Goal: Information Seeking & Learning: Learn about a topic

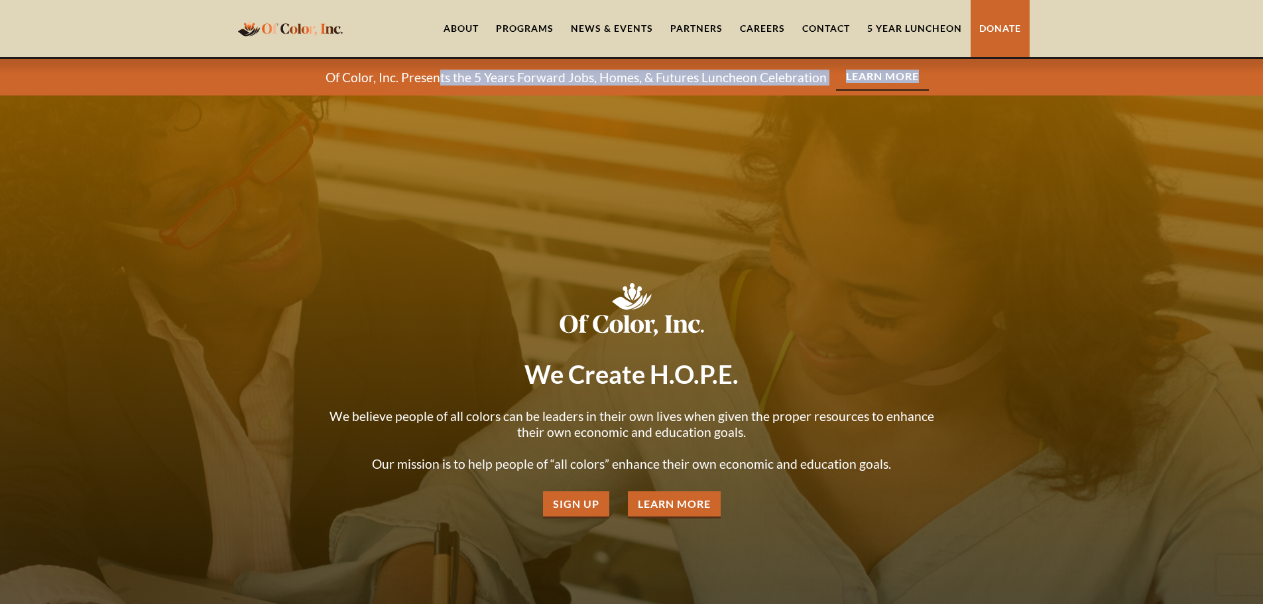
drag, startPoint x: 440, startPoint y: 80, endPoint x: 991, endPoint y: 80, distance: 551.7
click at [991, 80] on div "Of Color, Inc. Presents the 5 Years Forward Jobs, Homes, & Futures Luncheon Cel…" at bounding box center [631, 77] width 1263 height 36
click at [993, 80] on div "Of Color, Inc. Presents the 5 Years Forward Jobs, Homes, & Futures Luncheon Cel…" at bounding box center [631, 77] width 1263 height 36
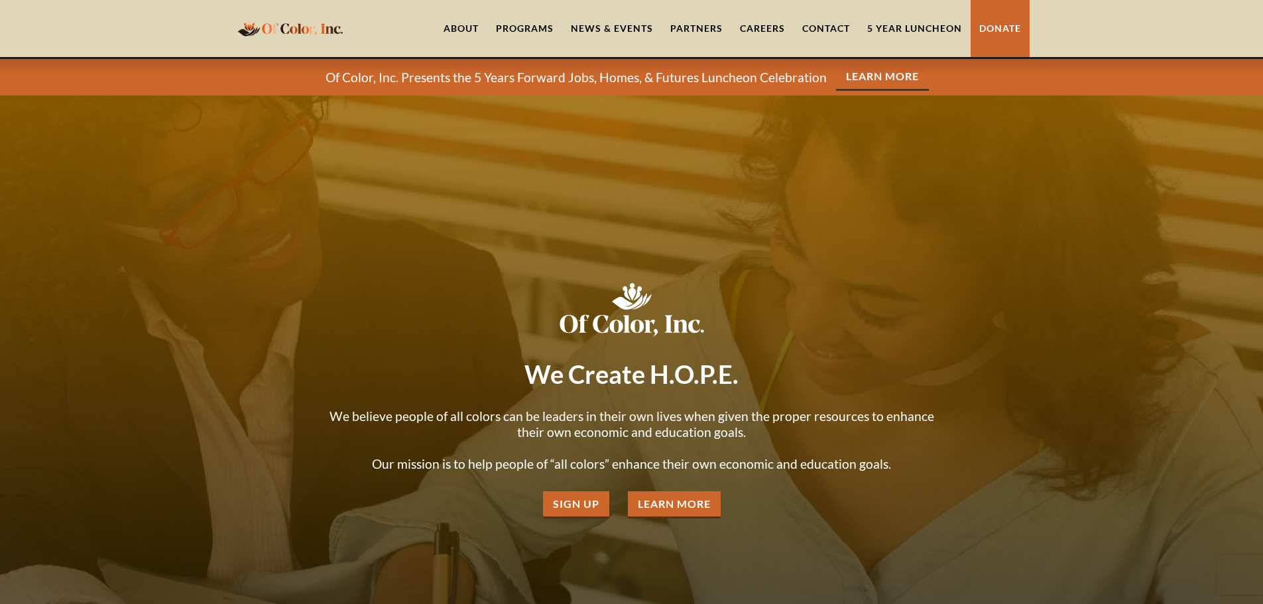
click at [703, 27] on link "Partners" at bounding box center [697, 28] width 70 height 57
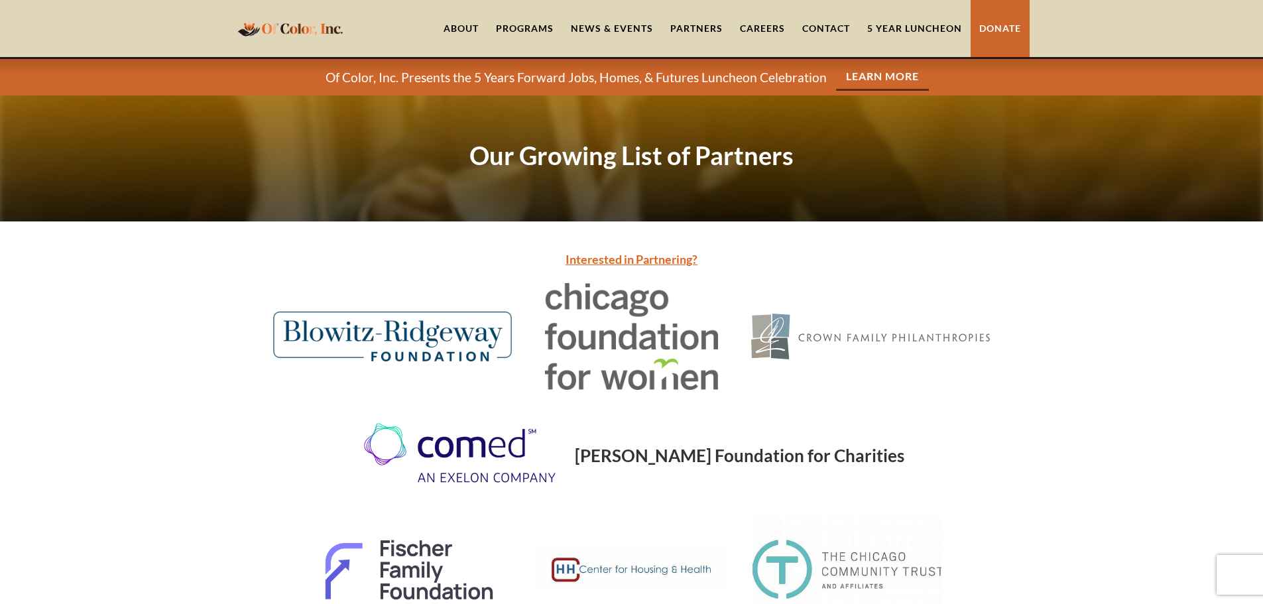
click at [470, 27] on link "About" at bounding box center [461, 28] width 52 height 57
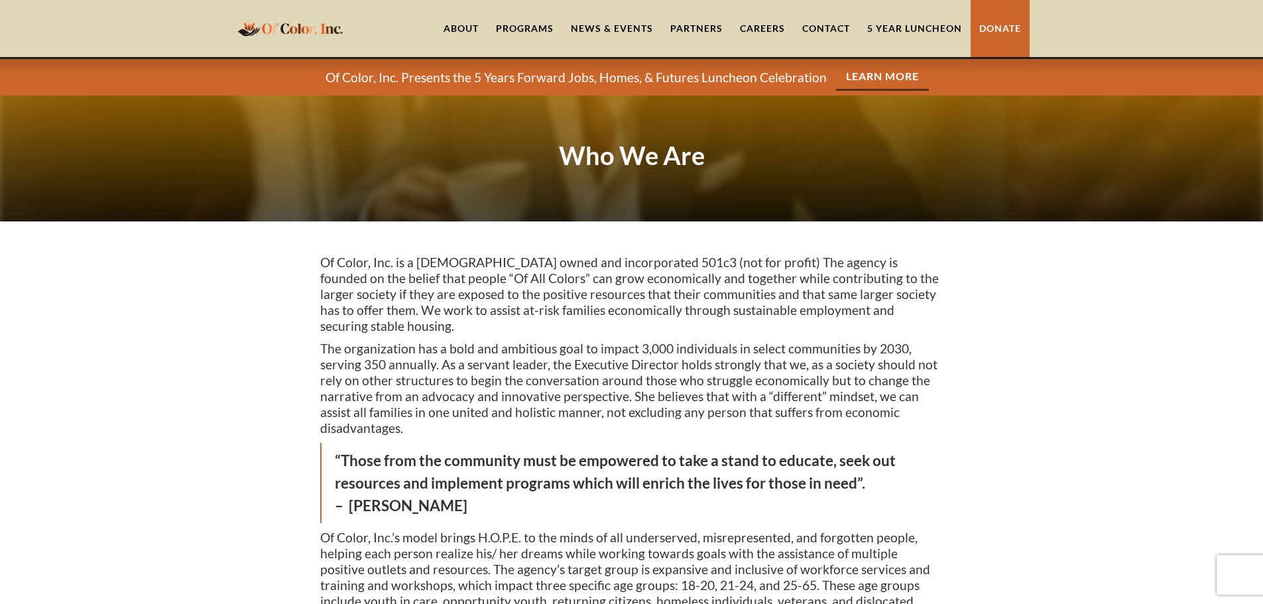
drag, startPoint x: 317, startPoint y: 259, endPoint x: 960, endPoint y: 404, distance: 658.7
drag, startPoint x: 948, startPoint y: 400, endPoint x: 315, endPoint y: 267, distance: 646.5
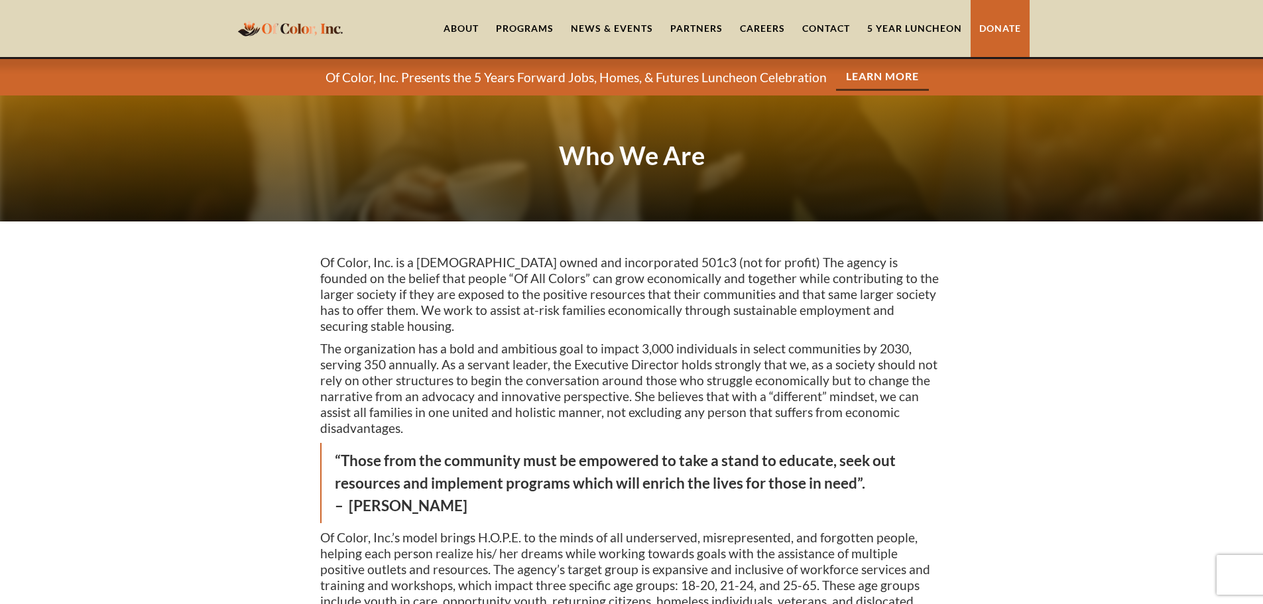
drag, startPoint x: 321, startPoint y: 262, endPoint x: 965, endPoint y: 396, distance: 657.7
drag, startPoint x: 934, startPoint y: 393, endPoint x: 302, endPoint y: 261, distance: 645.6
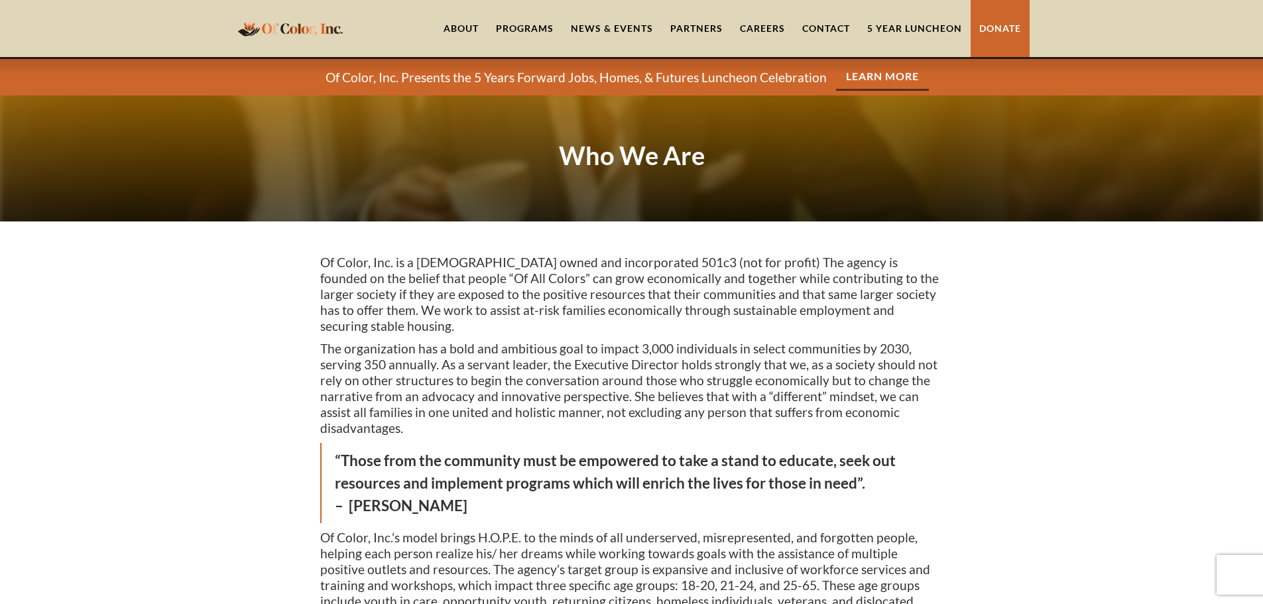
drag, startPoint x: 300, startPoint y: 265, endPoint x: 974, endPoint y: 403, distance: 688.5
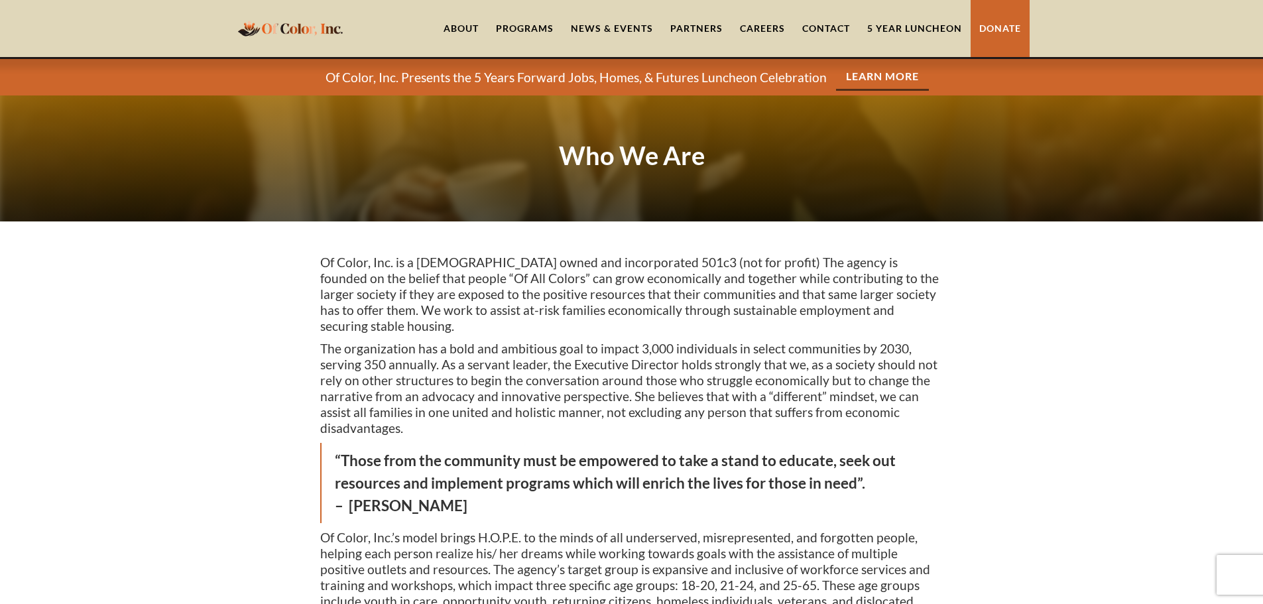
drag, startPoint x: 969, startPoint y: 398, endPoint x: 300, endPoint y: 265, distance: 682.1
drag, startPoint x: 301, startPoint y: 259, endPoint x: 996, endPoint y: 399, distance: 708.9
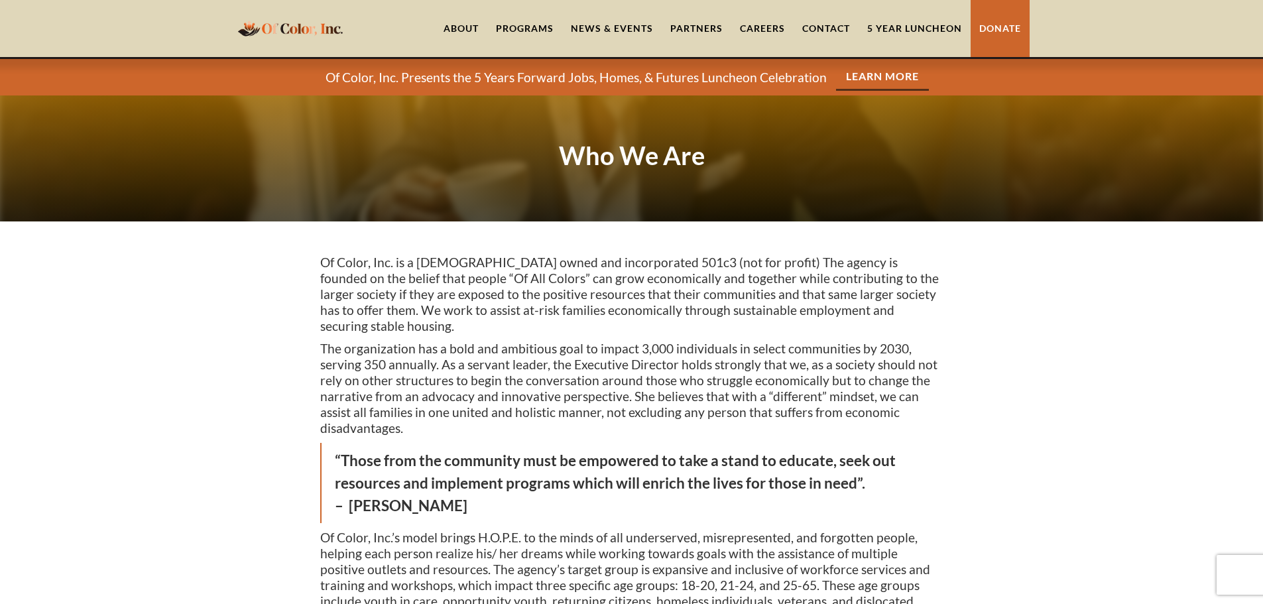
drag, startPoint x: 971, startPoint y: 393, endPoint x: 249, endPoint y: 265, distance: 733.5
